Goal: Information Seeking & Learning: Learn about a topic

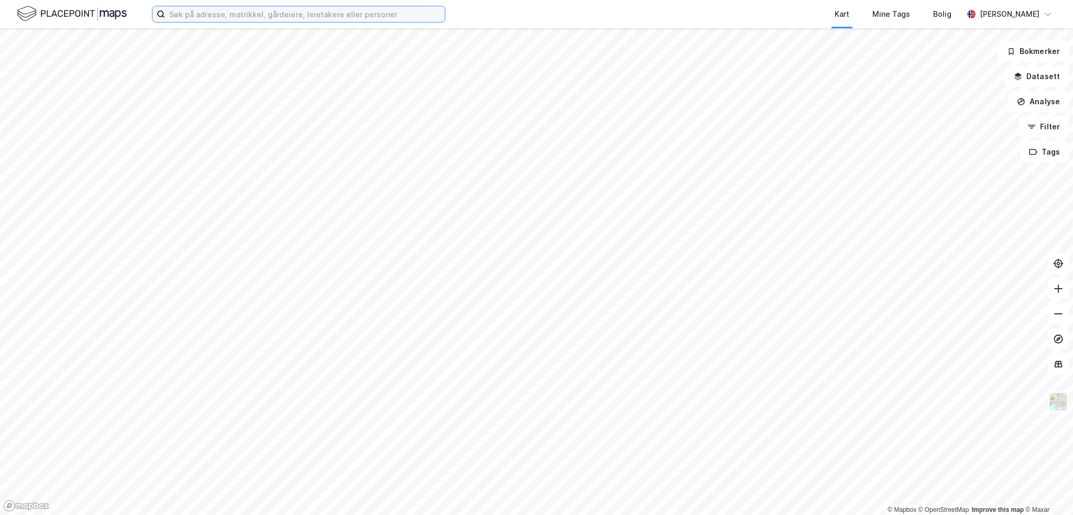
click at [250, 10] on input at bounding box center [305, 14] width 280 height 16
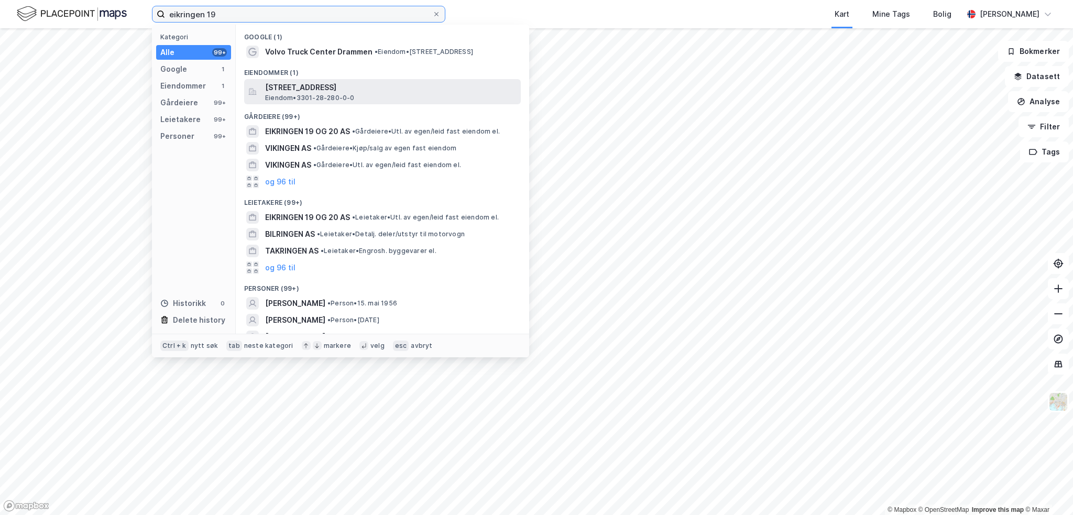
type input "eikringen 19"
click at [345, 92] on span "[STREET_ADDRESS]" at bounding box center [391, 87] width 252 height 13
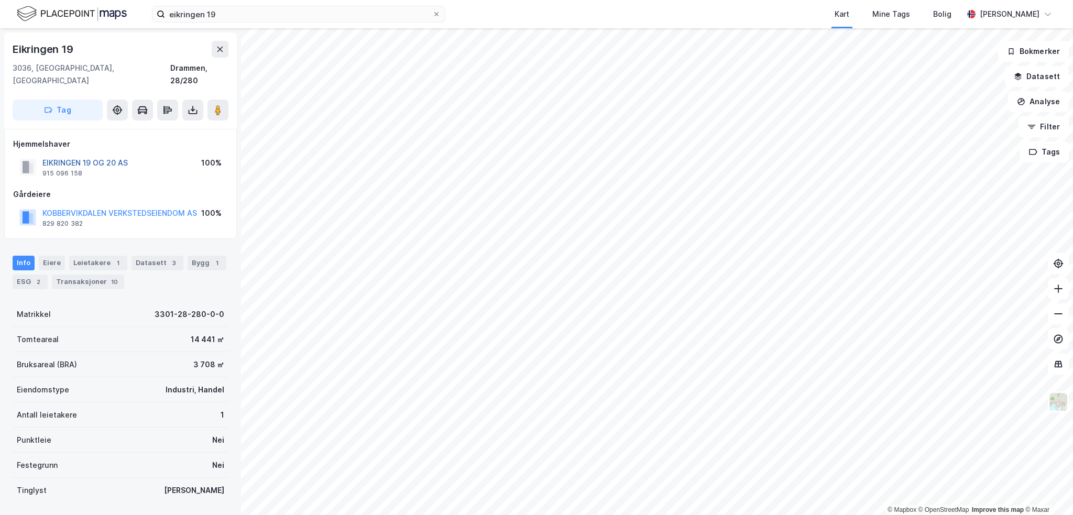
click at [0, 0] on button "EIKRINGEN 19 OG 20 AS" at bounding box center [0, 0] width 0 height 0
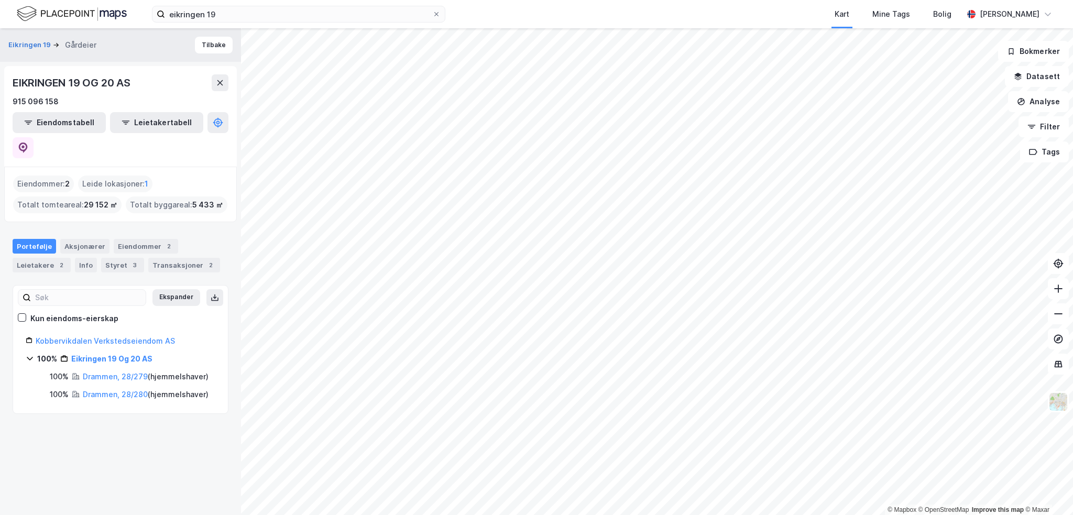
click at [216, 133] on div "EIKRINGEN 19 OG 20 AS 915 096 158 Eiendomstabell Leietakertabell" at bounding box center [120, 116] width 233 height 101
click at [34, 137] on button at bounding box center [23, 147] width 21 height 21
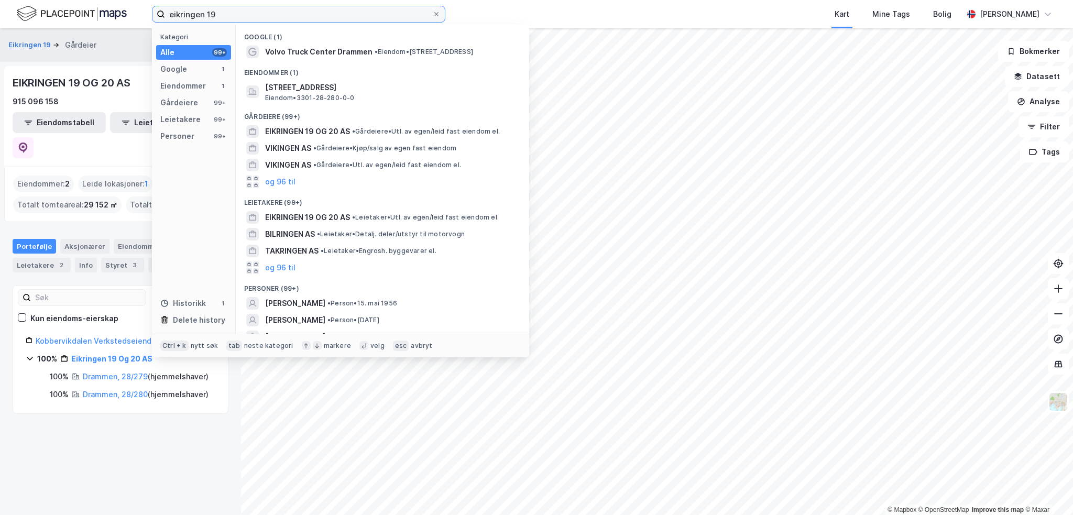
drag, startPoint x: 277, startPoint y: 14, endPoint x: -18, endPoint y: 1, distance: 295.3
click at [0, 1] on html "eikringen 19 Kategori Alle 99+ Google 1 Eiendommer 1 Gårdeiere 99+ Leietakere 9…" at bounding box center [536, 257] width 1073 height 515
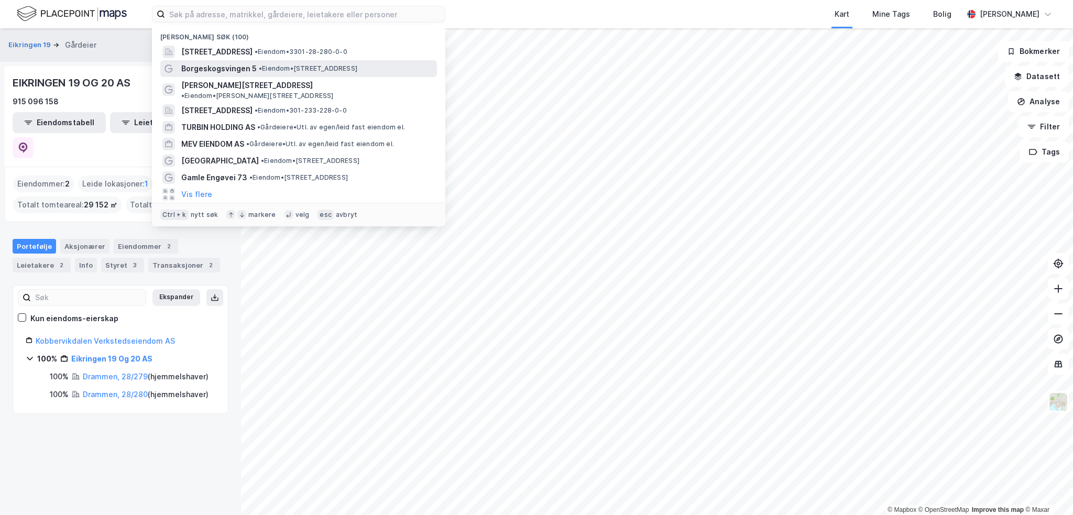
click at [261, 66] on span "•" at bounding box center [260, 68] width 3 height 8
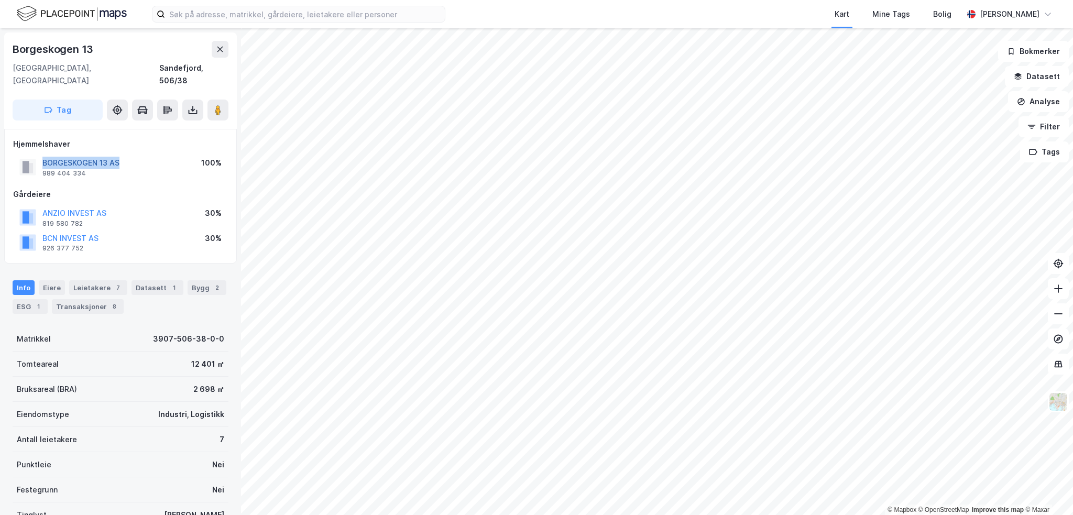
drag, startPoint x: 128, startPoint y: 148, endPoint x: 44, endPoint y: 151, distance: 83.9
click at [44, 155] on div "BORGESKOGEN 13 AS 989 404 334 100%" at bounding box center [120, 167] width 215 height 25
copy button "BORGESKOGEN 13 AS"
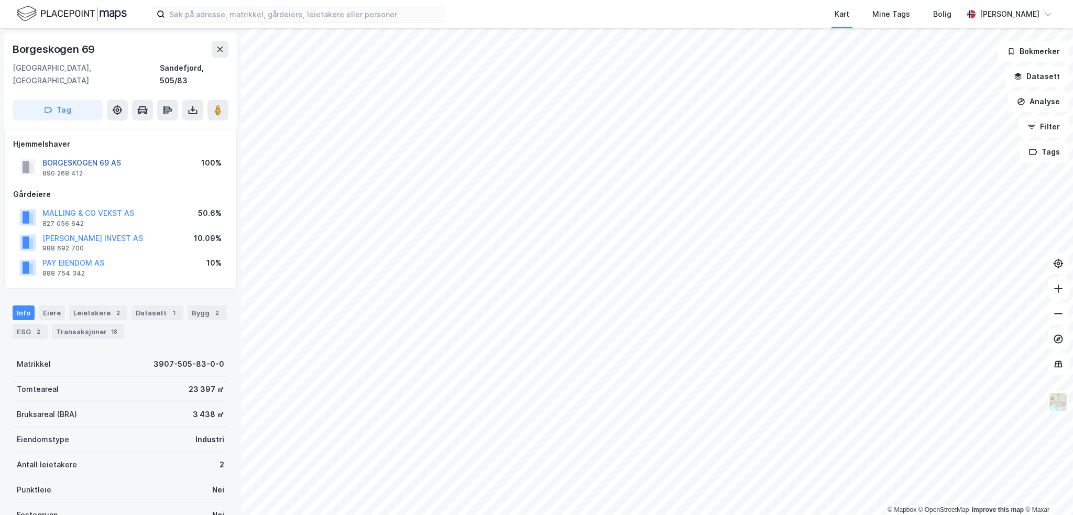
click at [0, 0] on button "BORGESKOGEN 69 AS" at bounding box center [0, 0] width 0 height 0
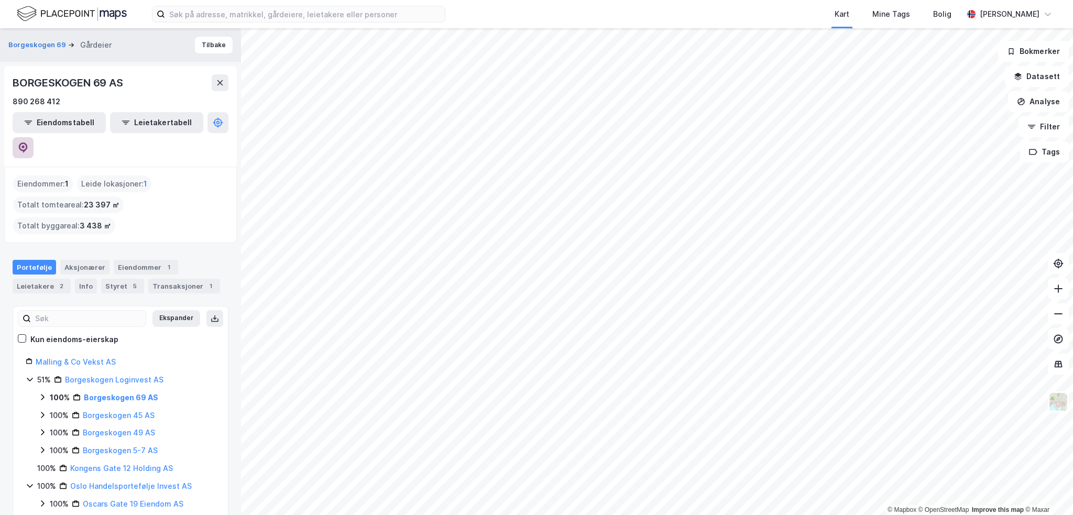
click at [34, 137] on button at bounding box center [23, 147] width 21 height 21
click at [80, 357] on link "Malling & Co Vekst AS" at bounding box center [76, 361] width 80 height 9
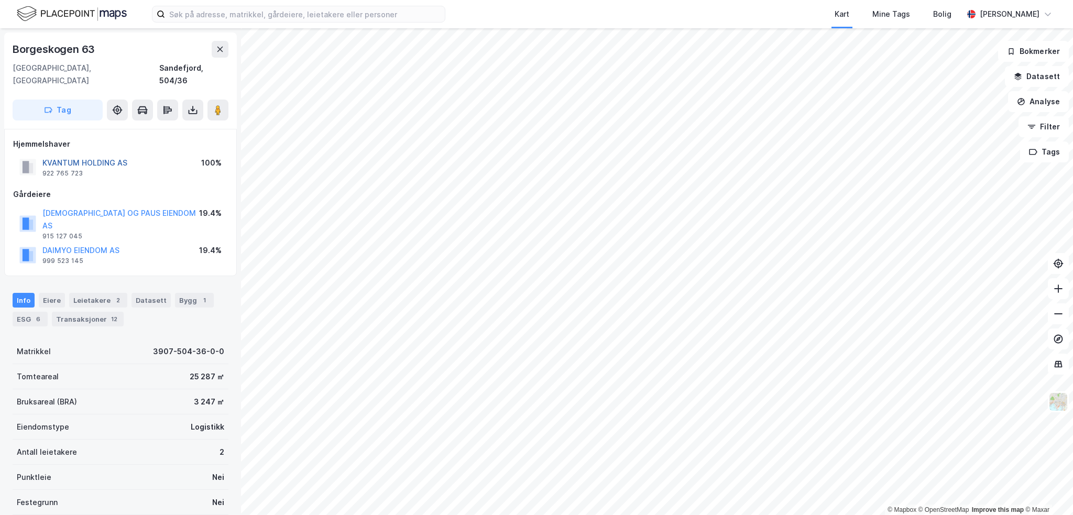
click at [0, 0] on button "KVANTUM HOLDING AS" at bounding box center [0, 0] width 0 height 0
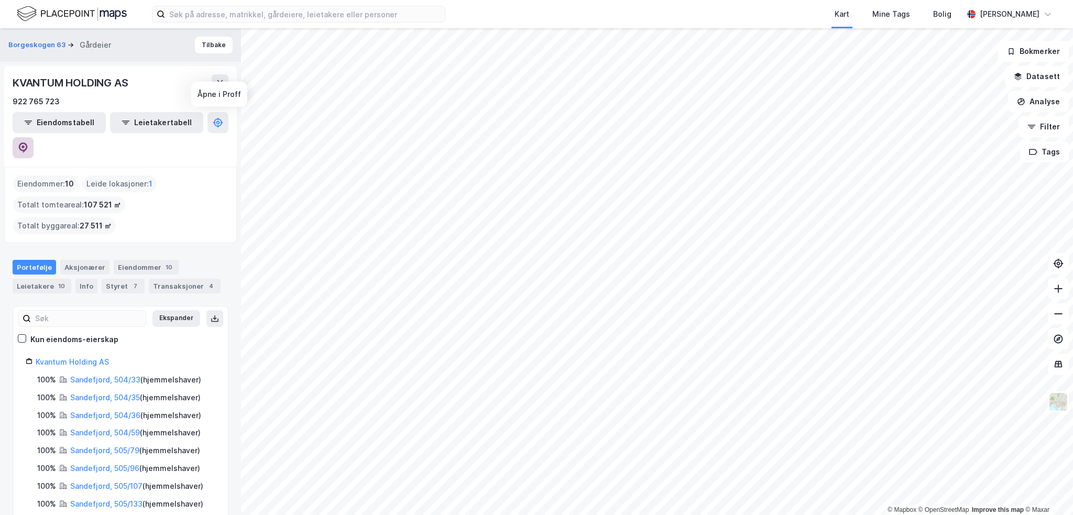
click at [28, 143] on icon at bounding box center [23, 148] width 9 height 10
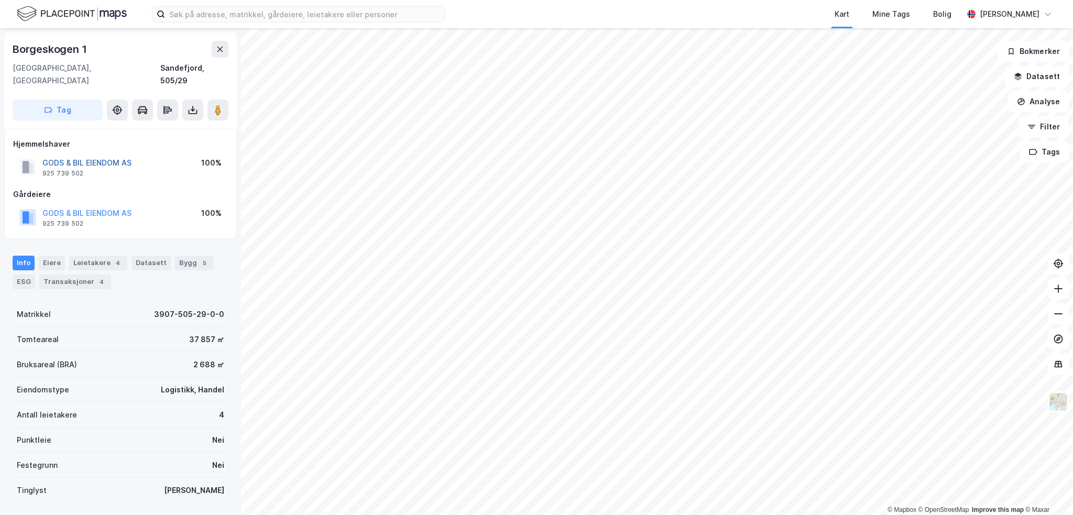
click at [0, 0] on button "GODS & BIL EIENDOM AS" at bounding box center [0, 0] width 0 height 0
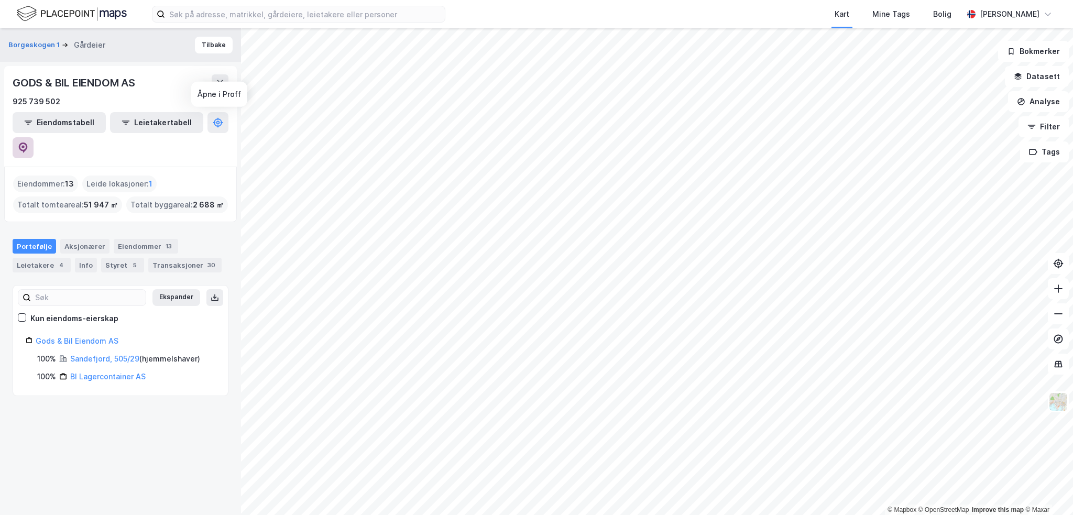
click at [28, 143] on icon at bounding box center [23, 148] width 10 height 10
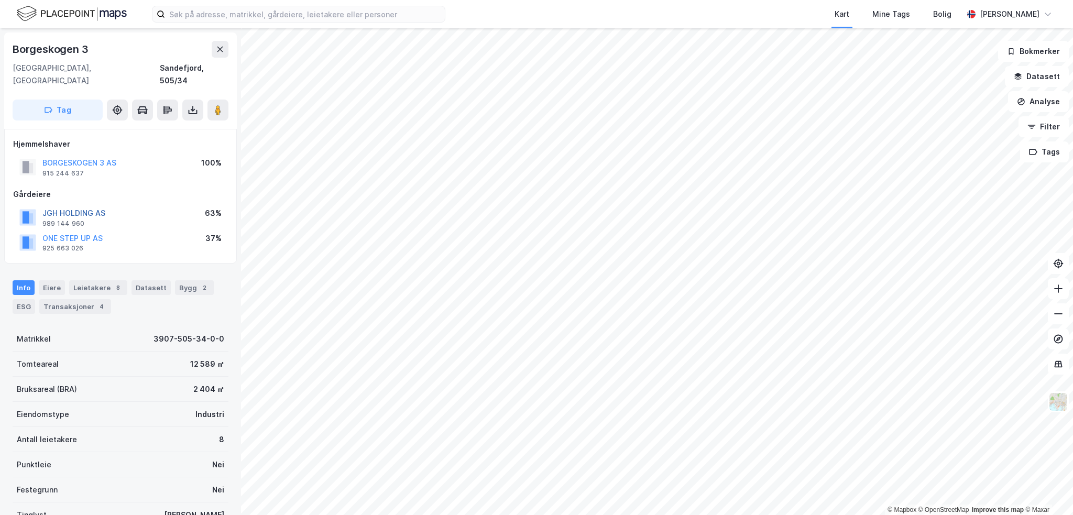
click at [0, 0] on button "JGH HOLDING AS" at bounding box center [0, 0] width 0 height 0
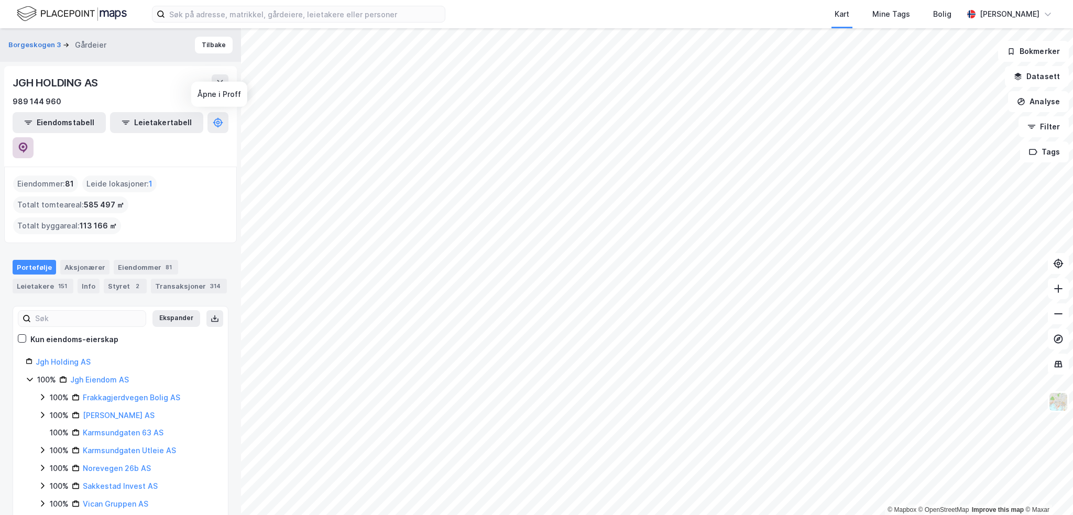
click at [28, 143] on icon at bounding box center [23, 148] width 10 height 10
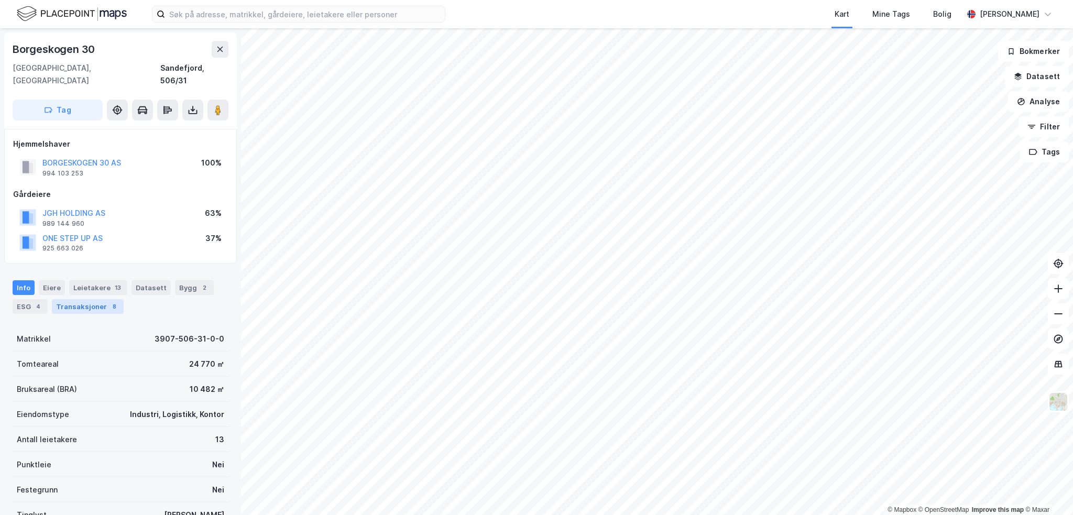
click at [68, 299] on div "Transaksjoner 8" at bounding box center [88, 306] width 72 height 15
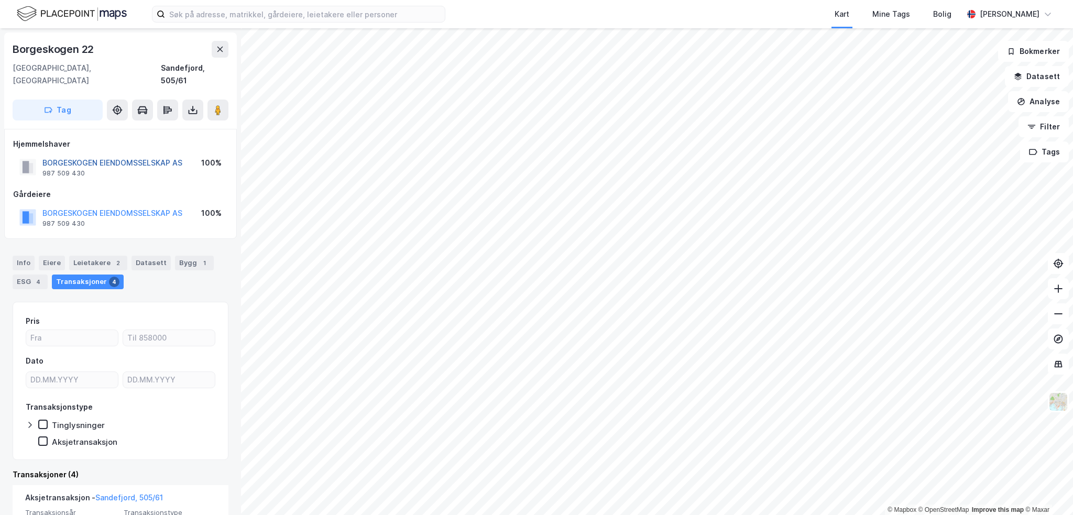
click at [0, 0] on button "BORGESKOGEN EIENDOMSSELSKAP AS" at bounding box center [0, 0] width 0 height 0
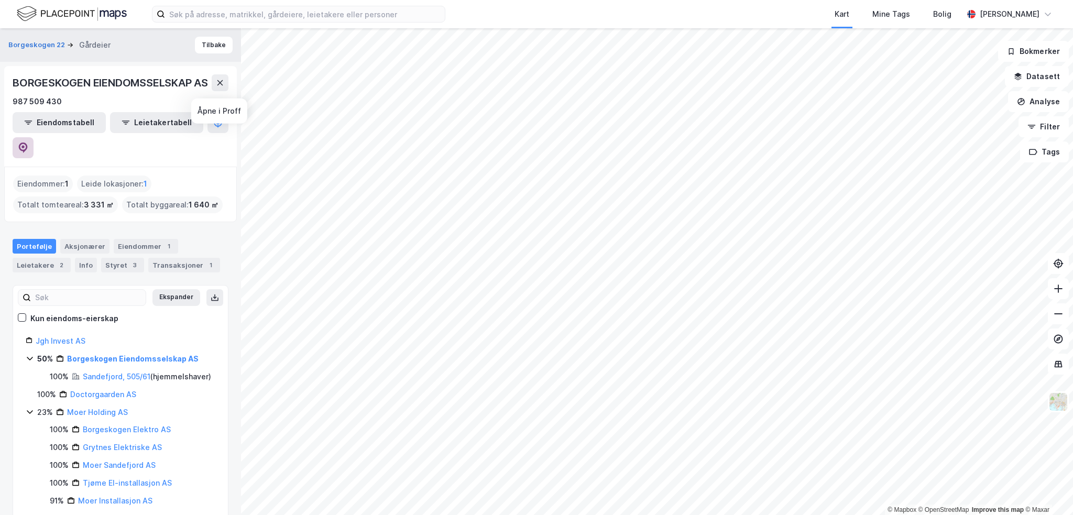
click at [34, 144] on button at bounding box center [23, 147] width 21 height 21
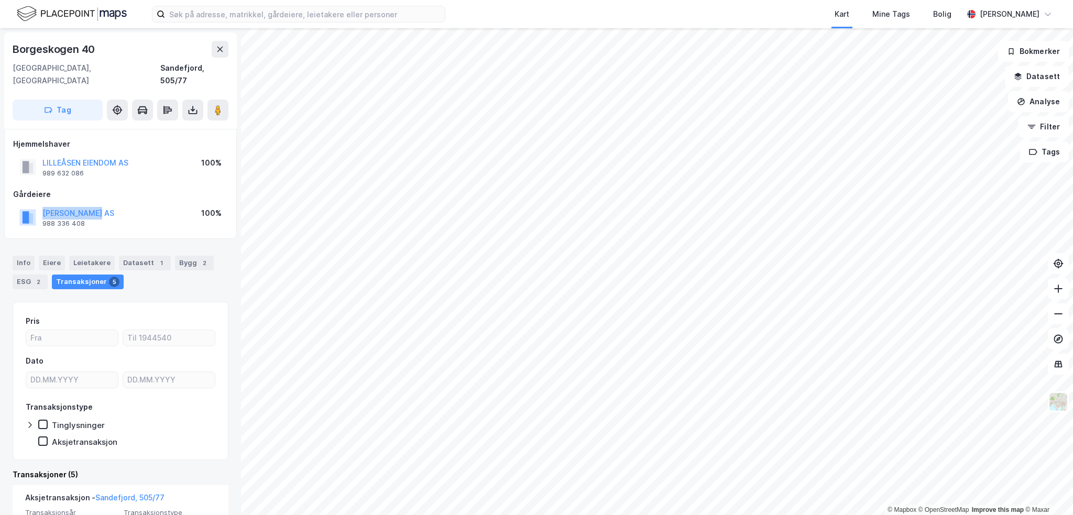
drag, startPoint x: 112, startPoint y: 199, endPoint x: 39, endPoint y: 206, distance: 73.7
click at [39, 206] on div "[PERSON_NAME] AS 988 336 408 100%" at bounding box center [120, 217] width 215 height 25
copy button "[PERSON_NAME] AS"
click at [101, 205] on div "PONDIUS HOLDING AS 989 183 389 100%" at bounding box center [120, 217] width 215 height 25
click at [0, 0] on button "PONDIUS HOLDING AS" at bounding box center [0, 0] width 0 height 0
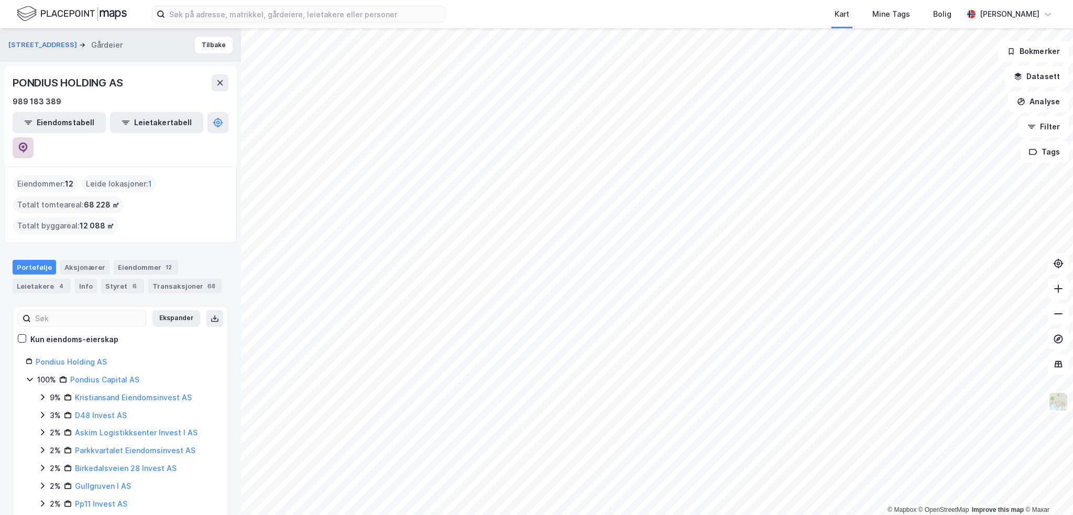
click at [28, 143] on icon at bounding box center [23, 148] width 10 height 10
